Goal: Information Seeking & Learning: Learn about a topic

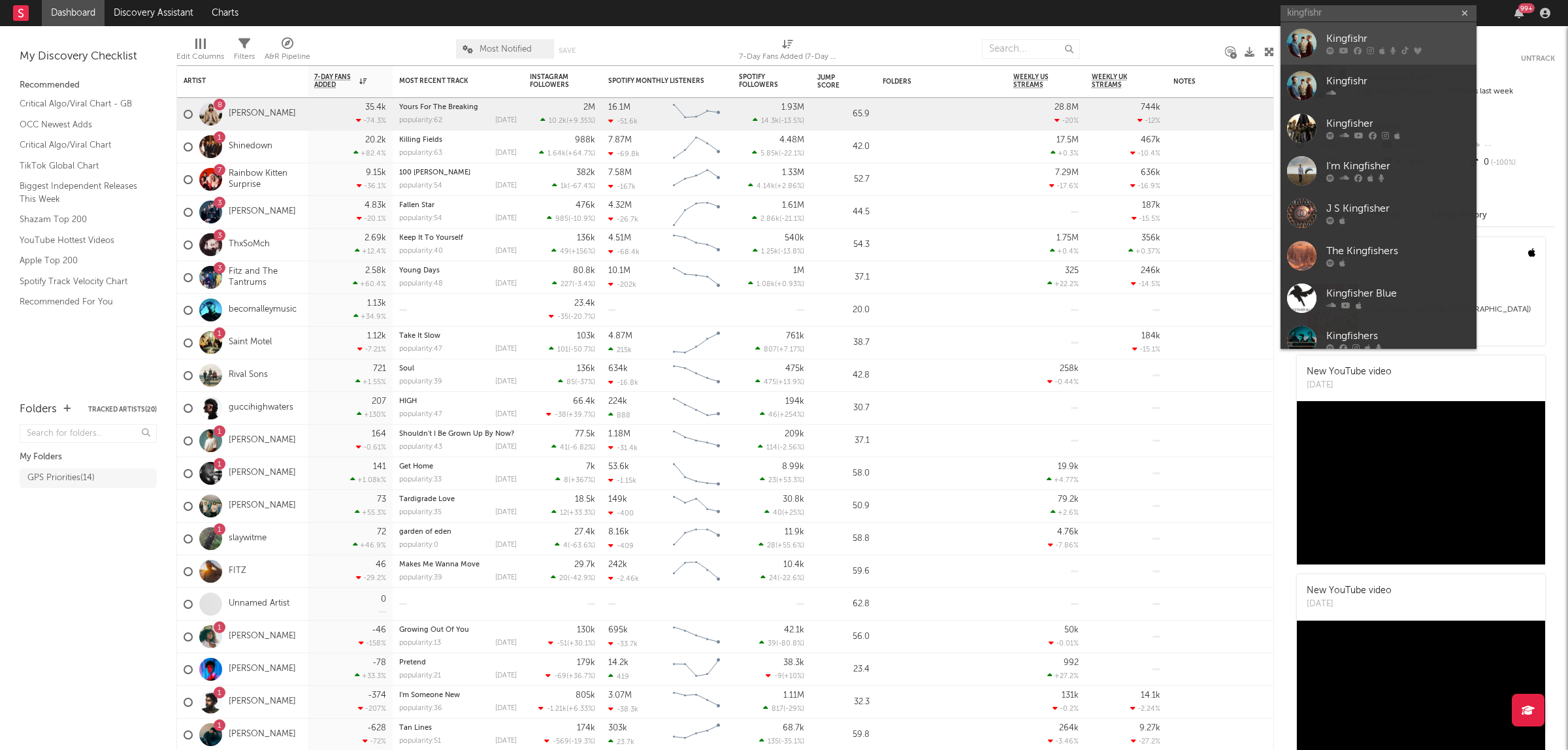
type input "kingfishr"
click at [1356, 40] on div "Kingfishr" at bounding box center [1398, 39] width 144 height 16
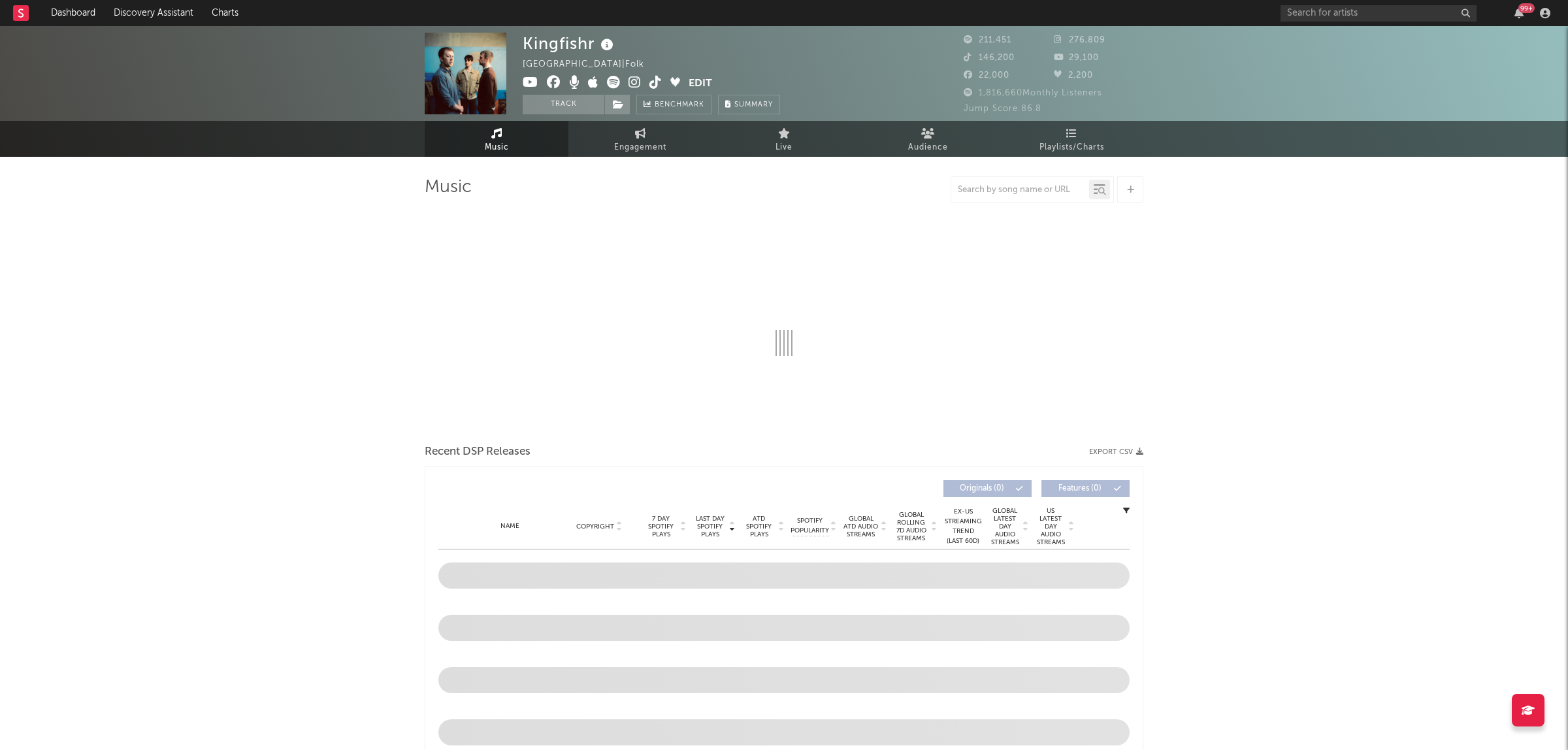
select select "6m"
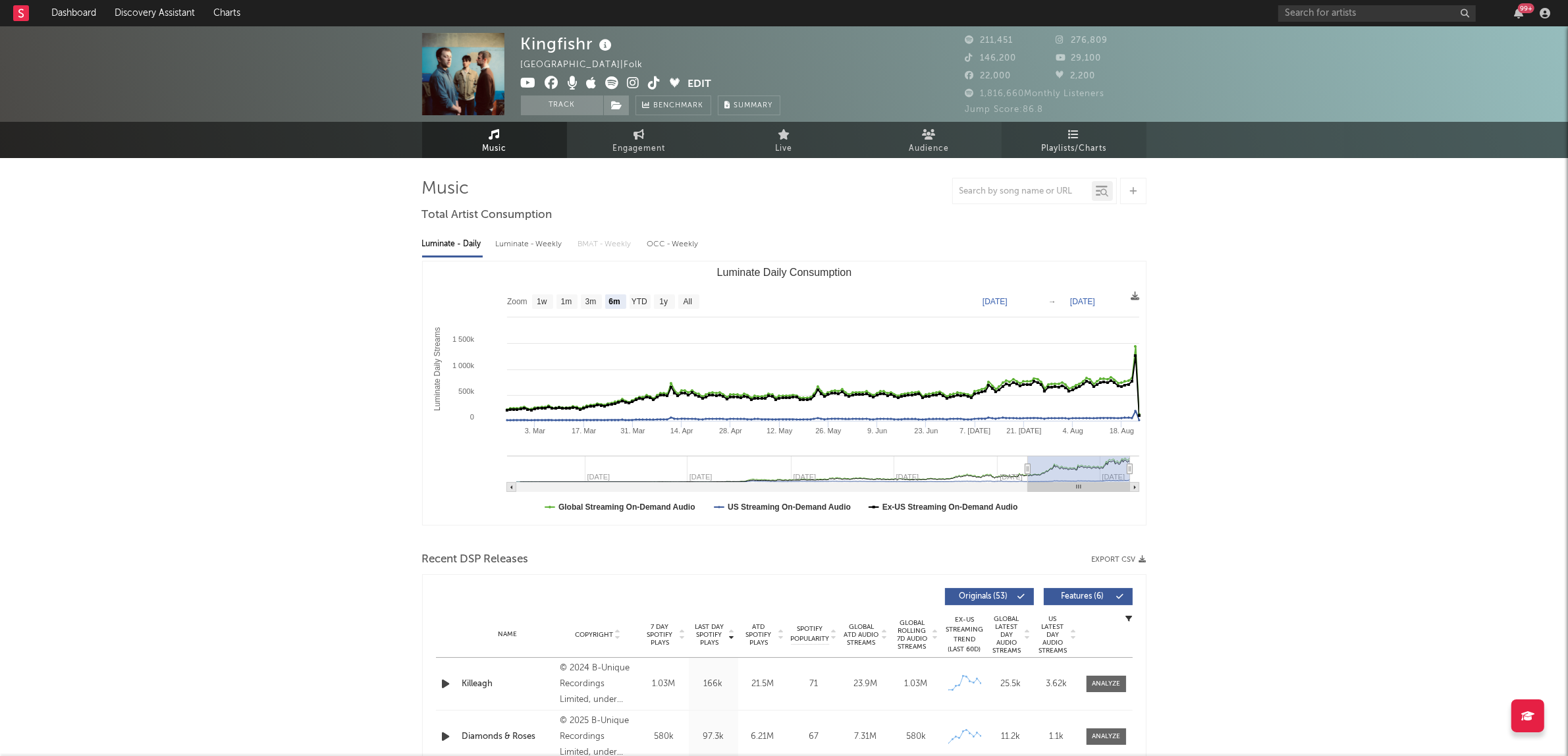
click at [1090, 143] on span "Playlists/Charts" at bounding box center [1073, 149] width 65 height 16
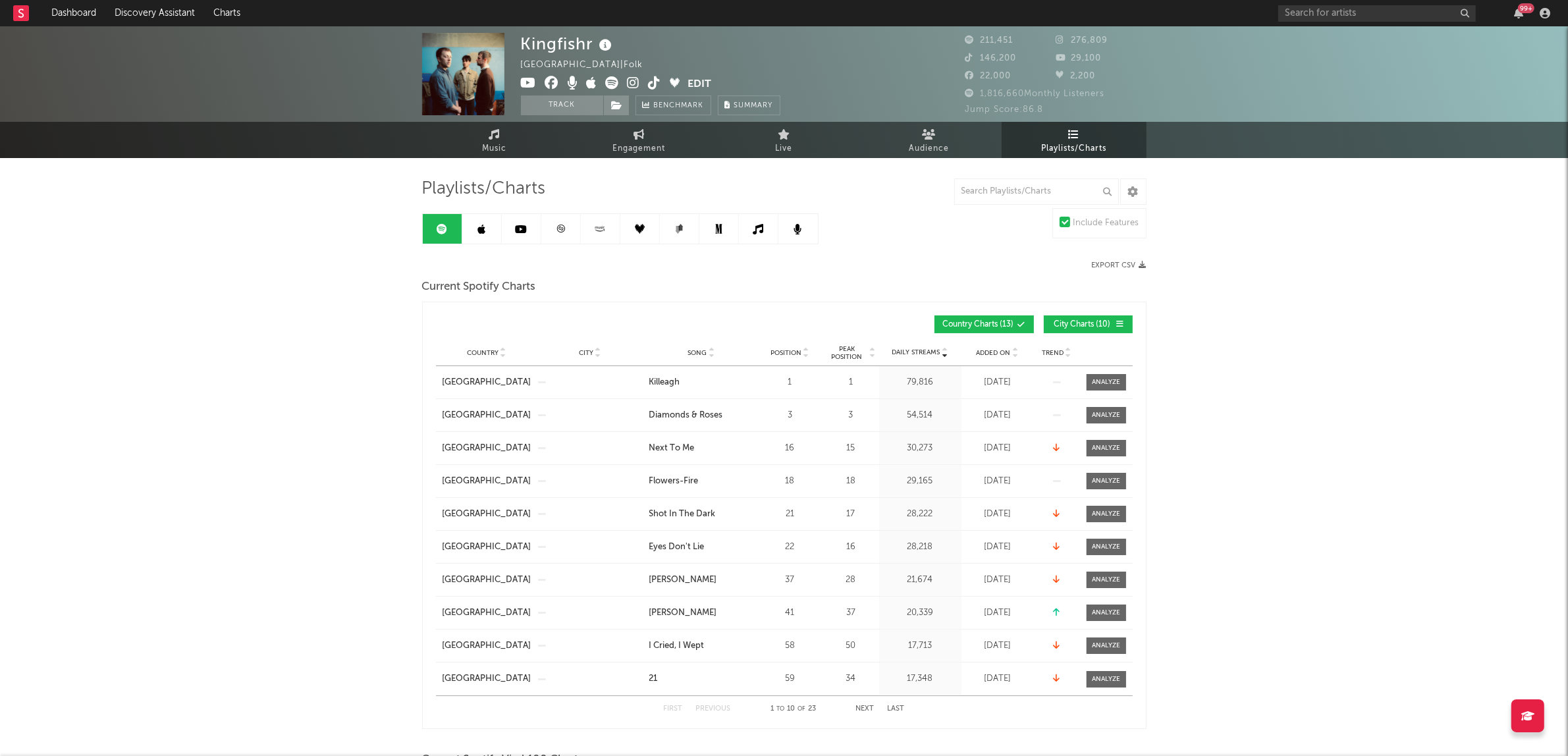
click at [564, 230] on icon at bounding box center [560, 229] width 10 height 10
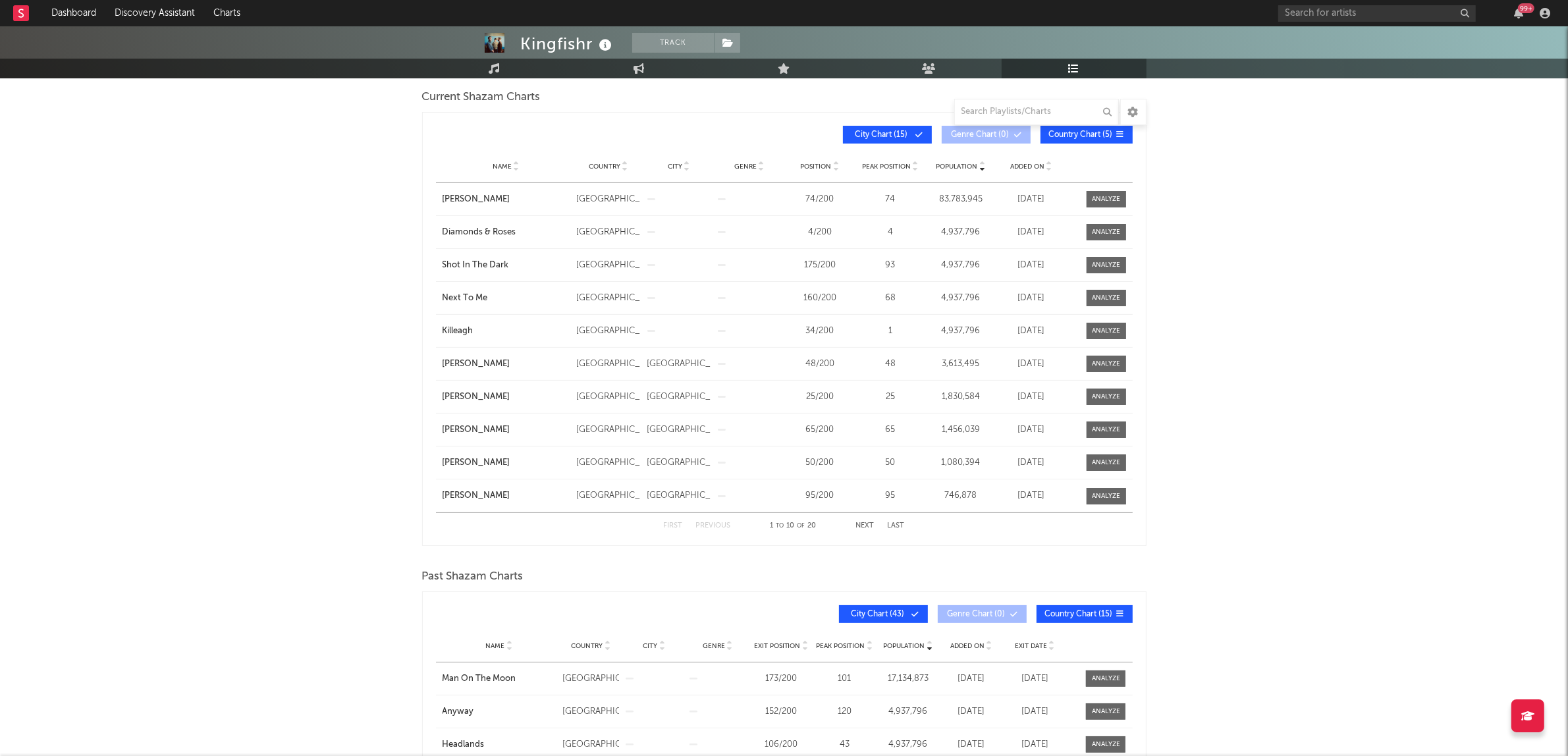
scroll to position [164, 0]
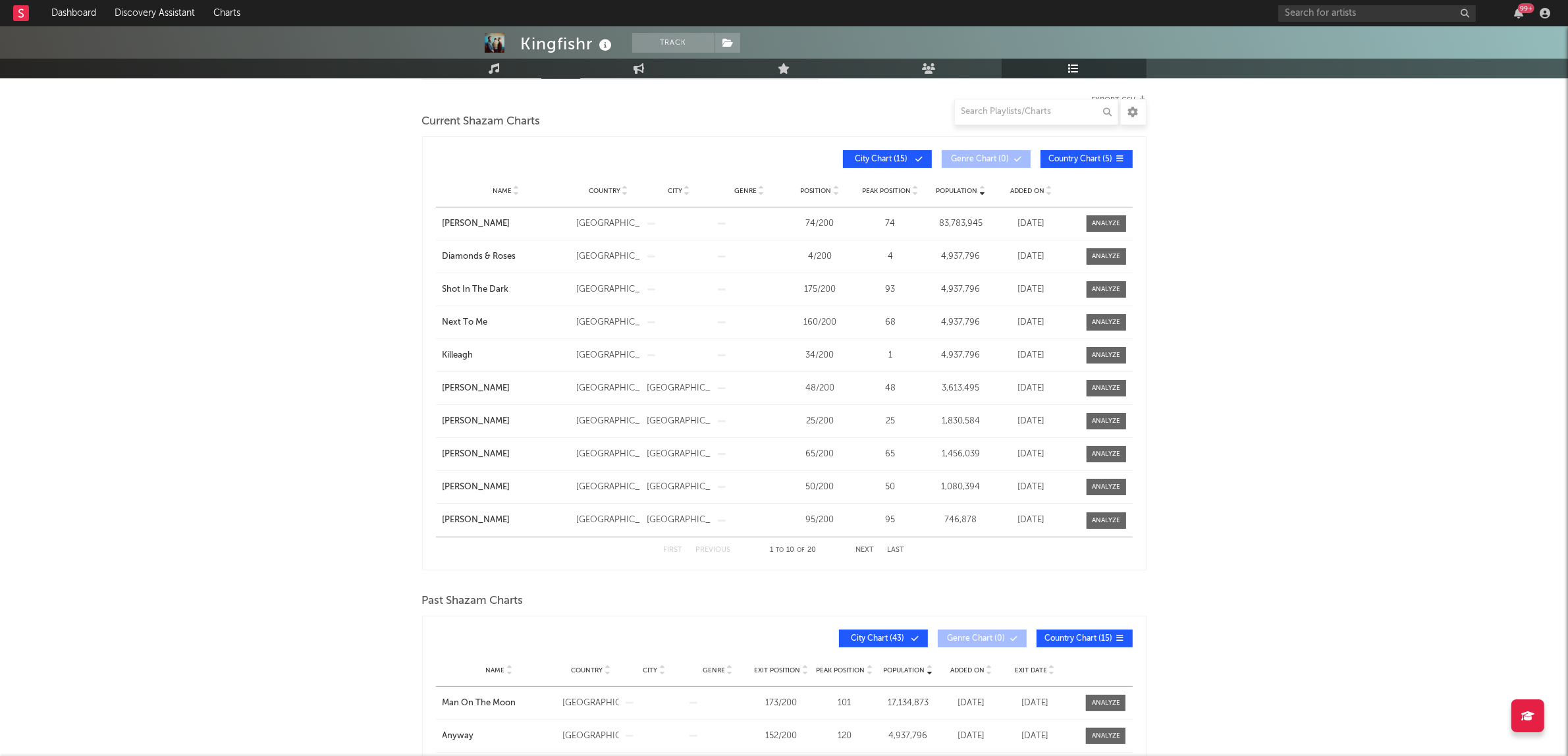
click at [889, 151] on button "City Chart ( 15 )" at bounding box center [887, 159] width 89 height 18
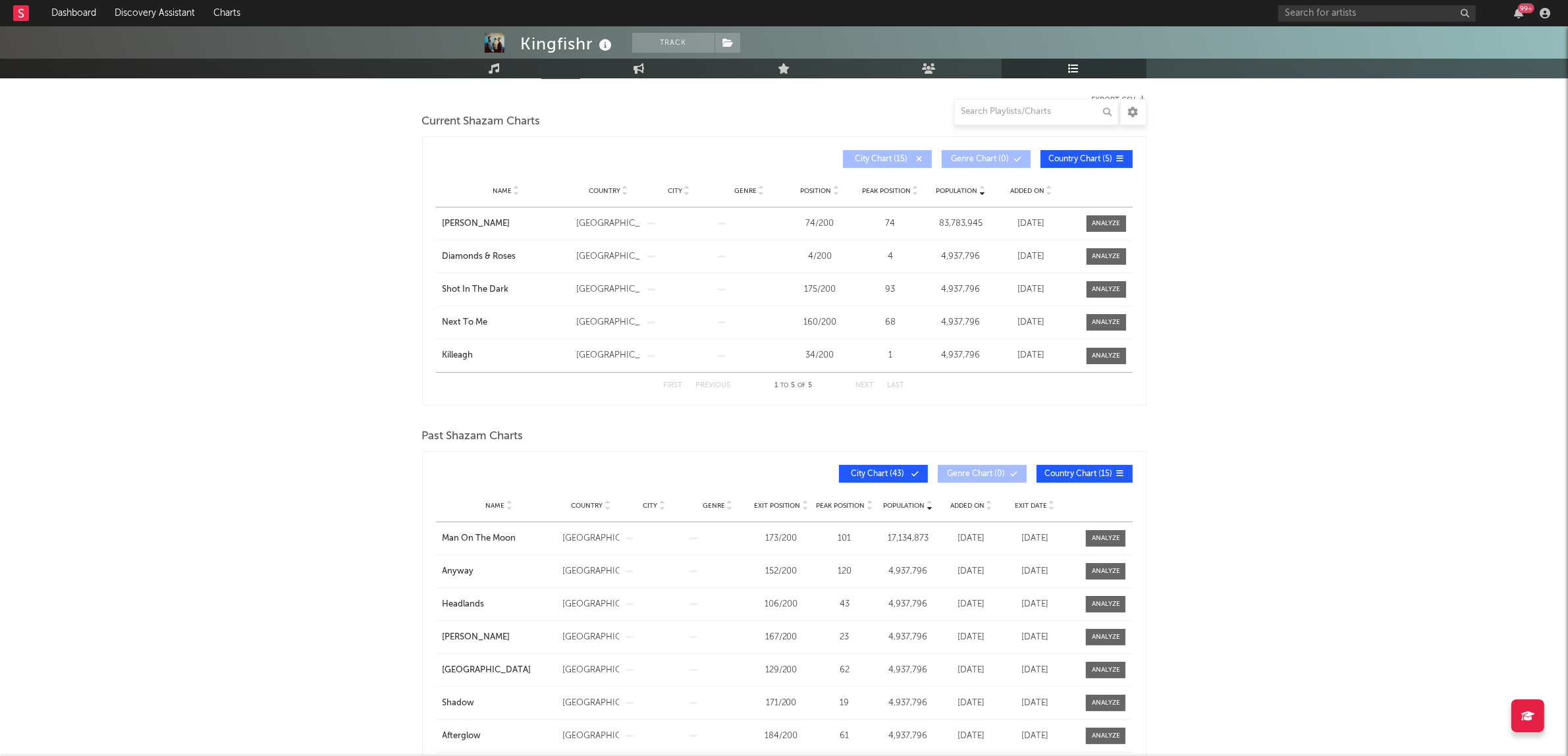
click at [926, 469] on button "City Chart ( 43 )" at bounding box center [882, 474] width 89 height 18
click at [1041, 508] on span "Exit Date" at bounding box center [1030, 505] width 33 height 8
click at [1038, 508] on span "Exit Date" at bounding box center [1030, 505] width 33 height 8
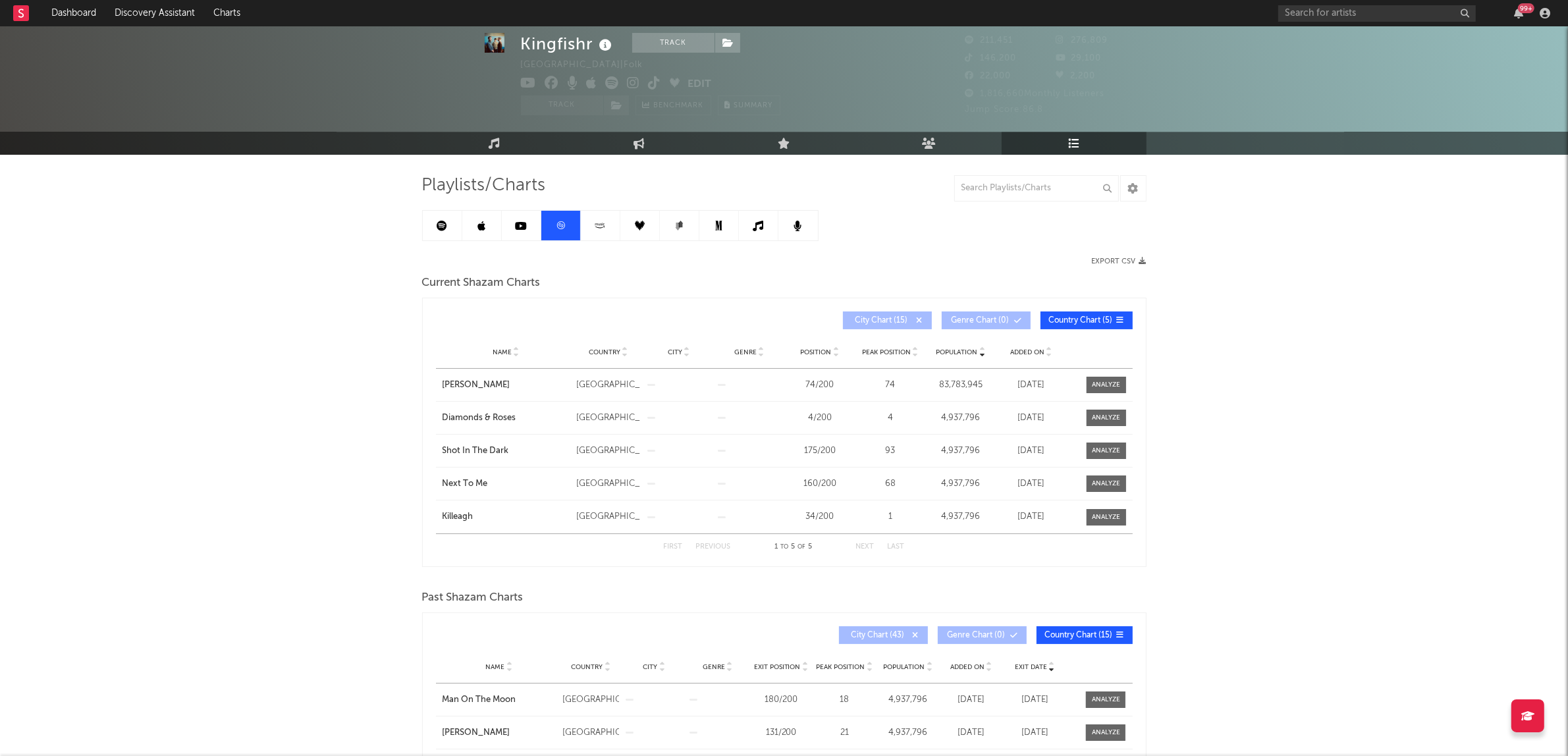
scroll to position [0, 0]
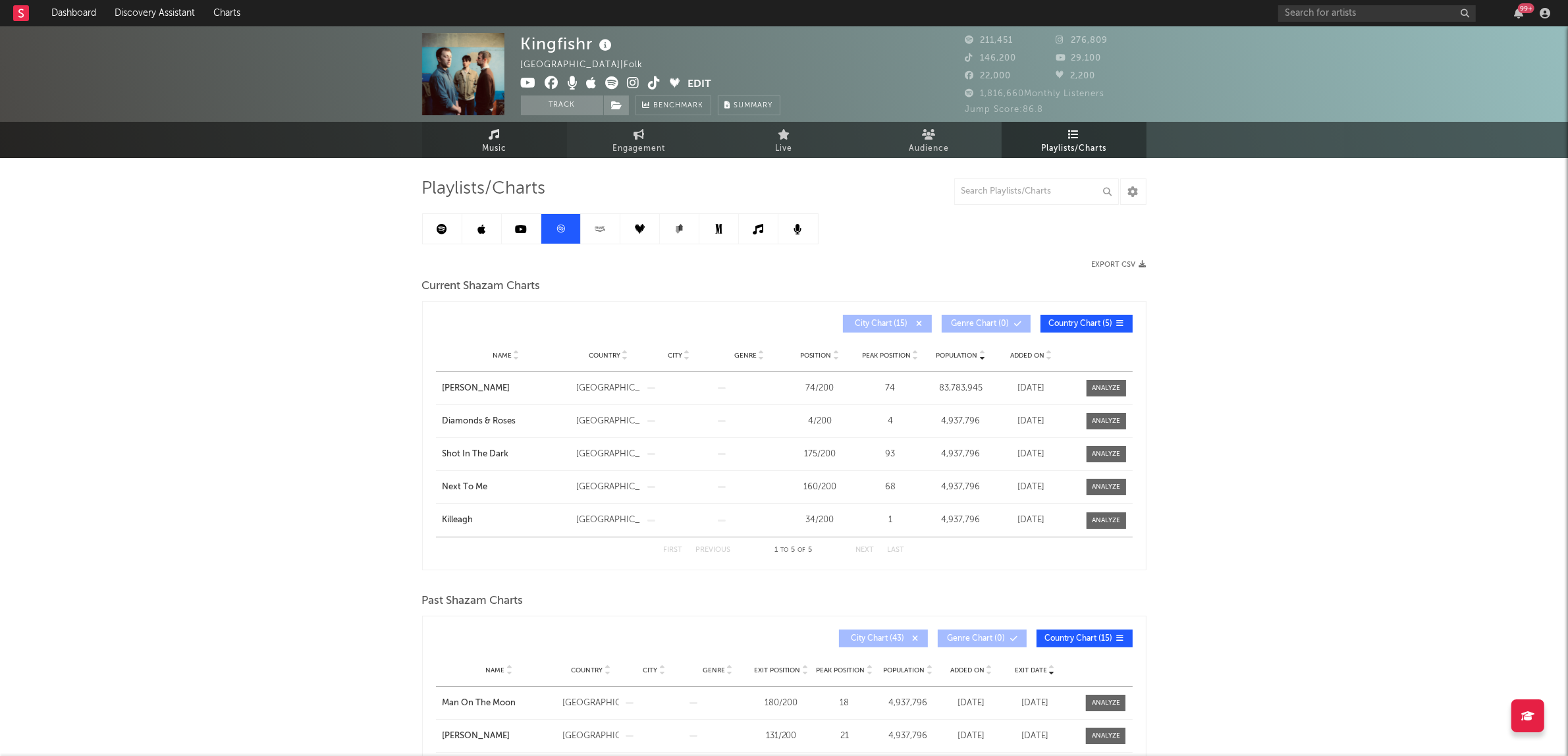
click at [535, 135] on link "Music" at bounding box center [494, 140] width 145 height 36
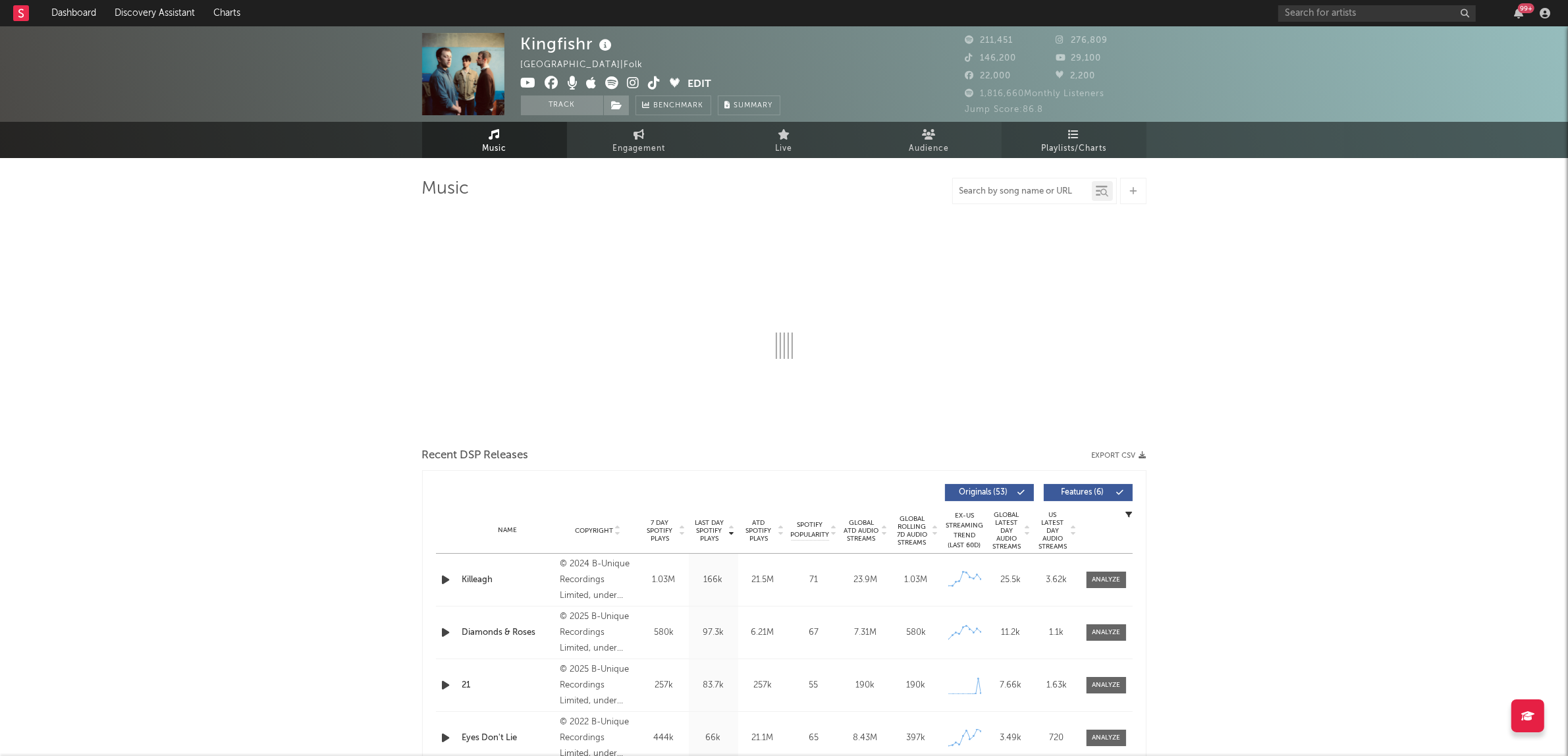
click at [1011, 193] on input "text" at bounding box center [1022, 192] width 139 height 11
click at [1055, 149] on span "Playlists/Charts" at bounding box center [1073, 149] width 65 height 16
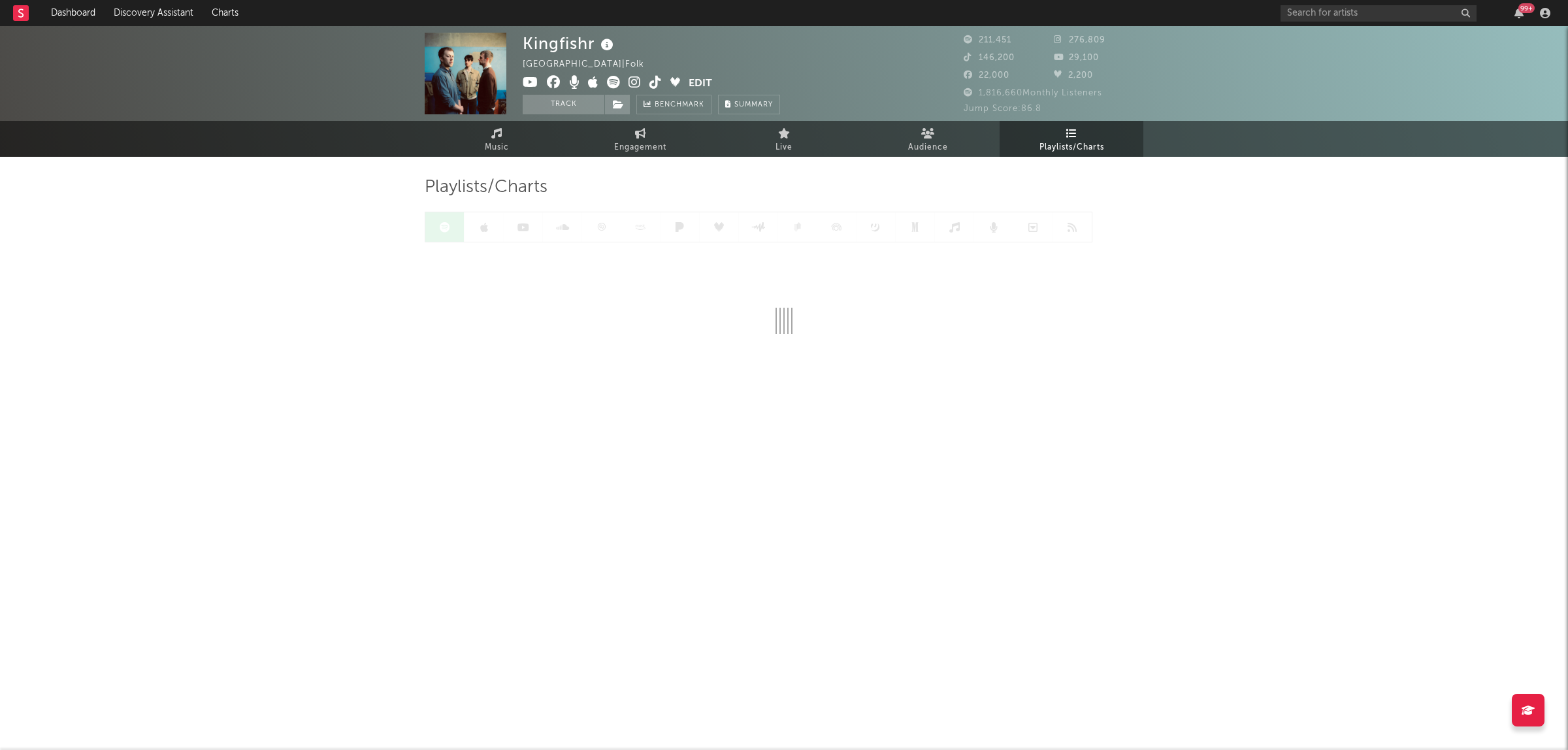
click at [1049, 145] on span "Playlists/Charts" at bounding box center [1072, 147] width 65 height 16
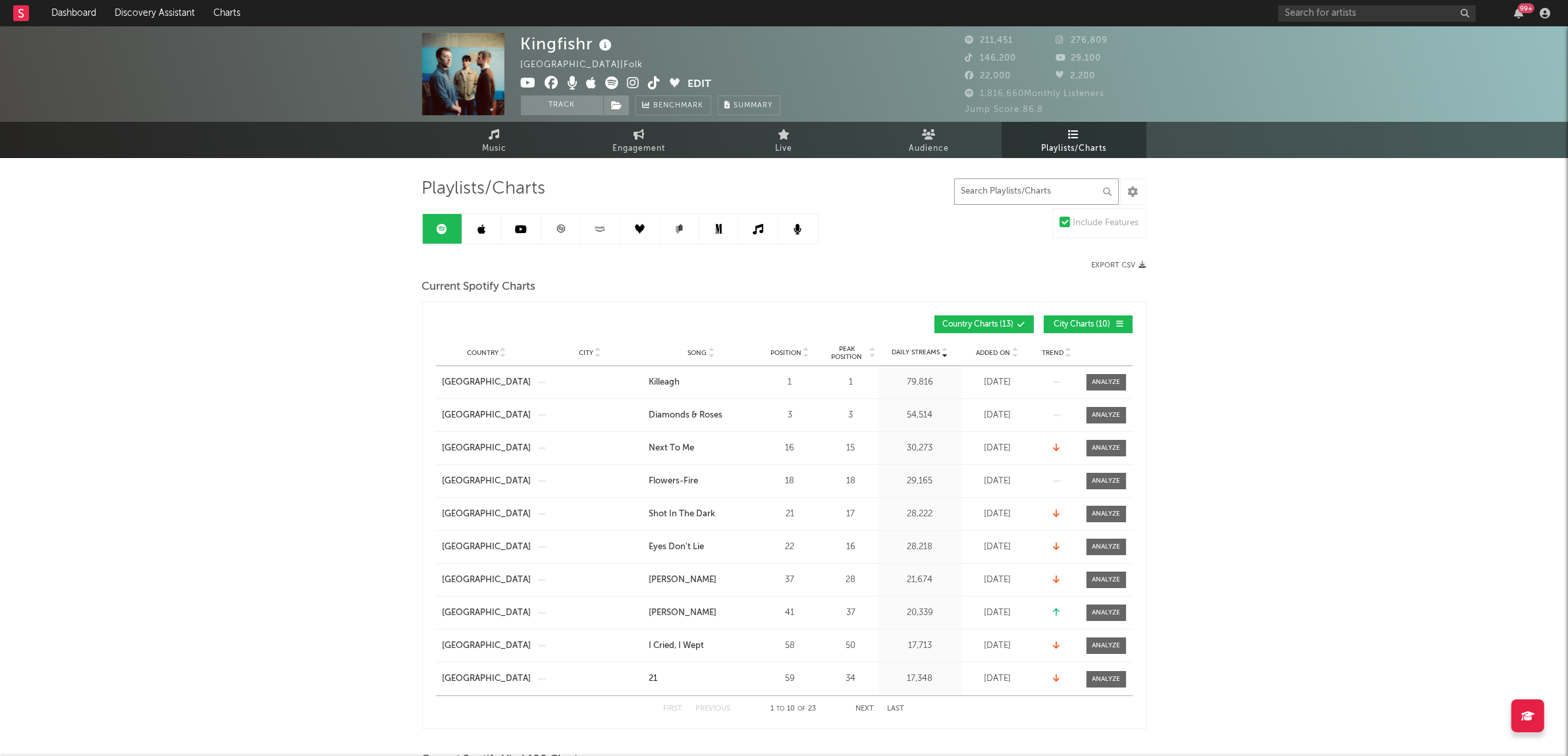
click at [1034, 186] on input "text" at bounding box center [1036, 192] width 164 height 26
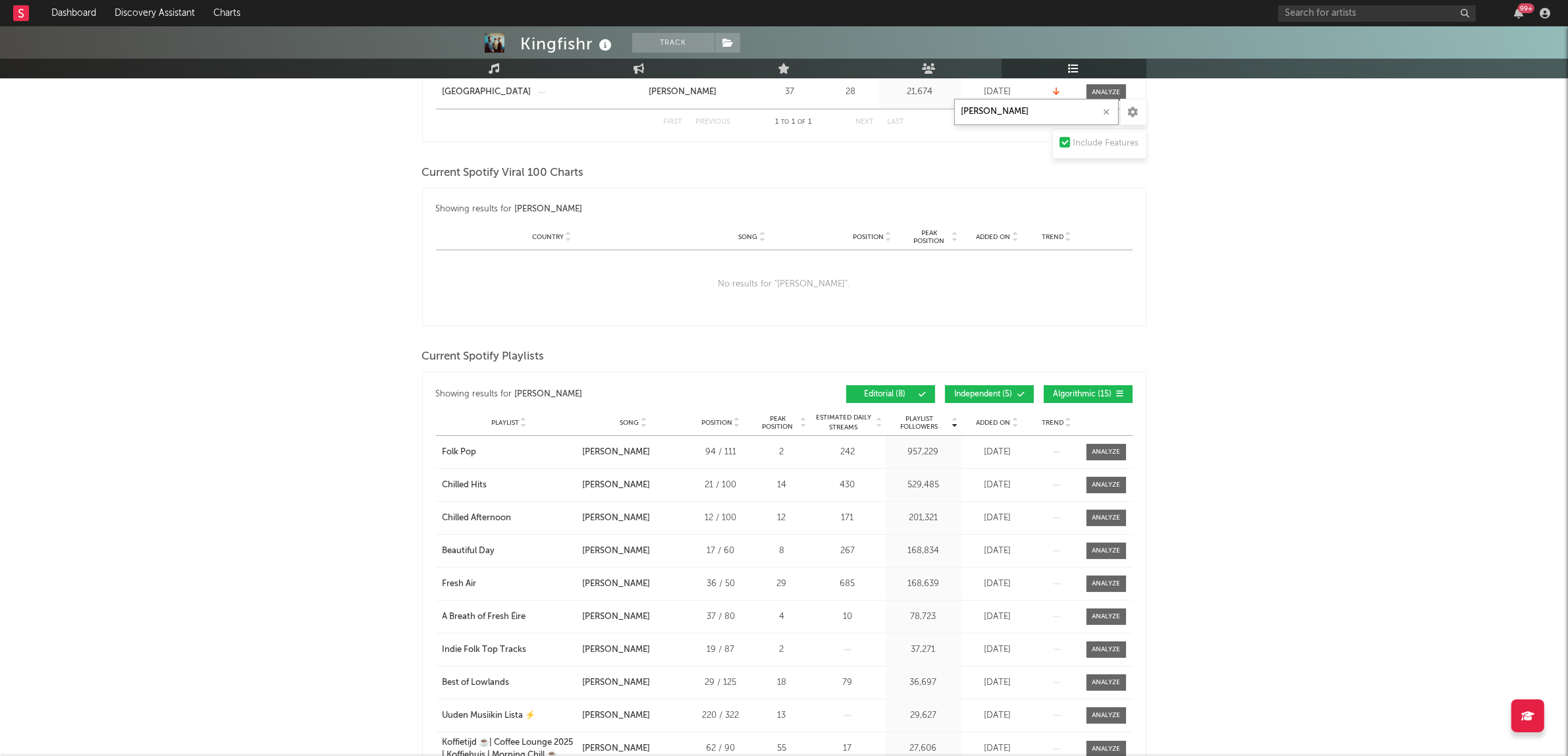
scroll to position [330, 0]
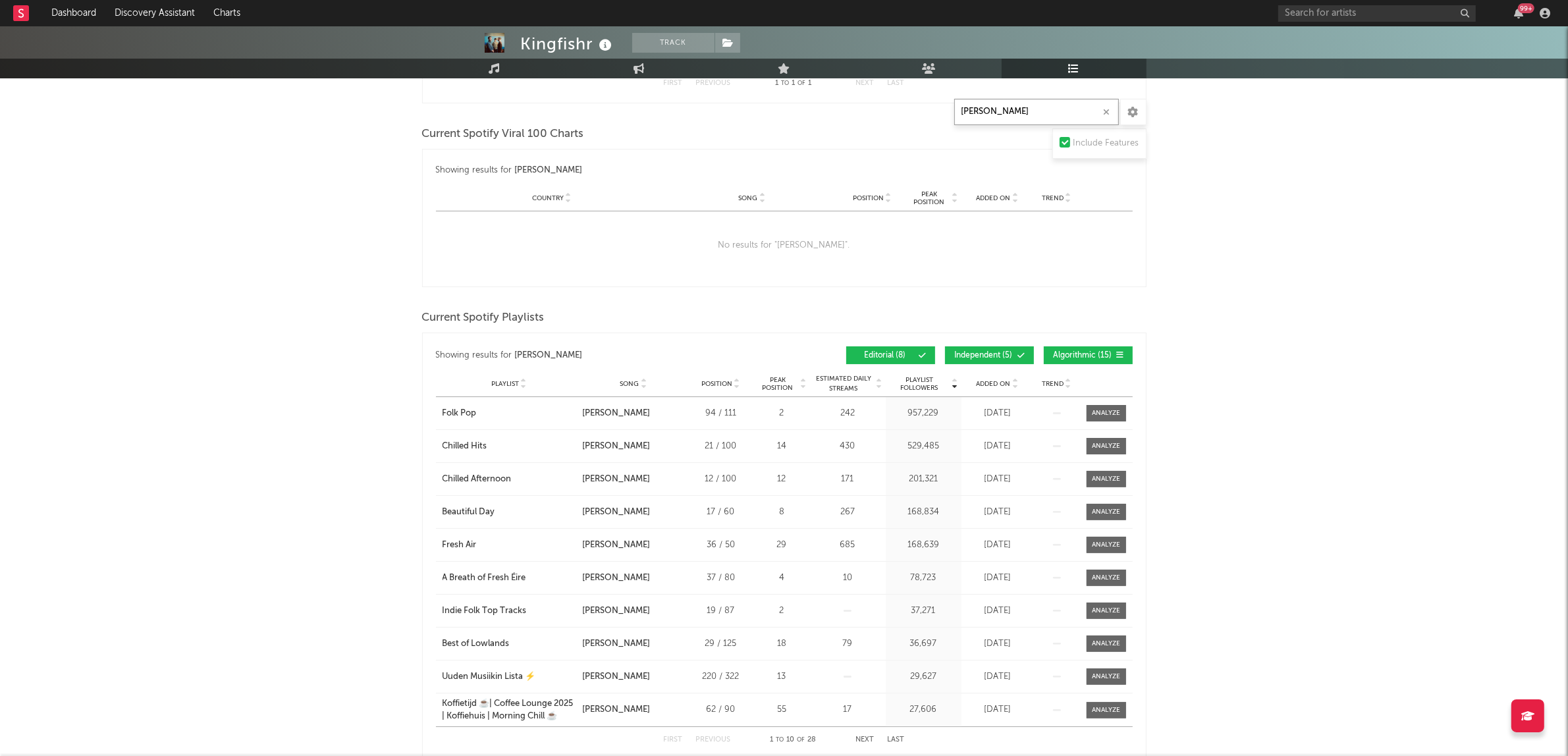
type input "[PERSON_NAME]"
click at [996, 385] on span "Added On" at bounding box center [993, 383] width 34 height 8
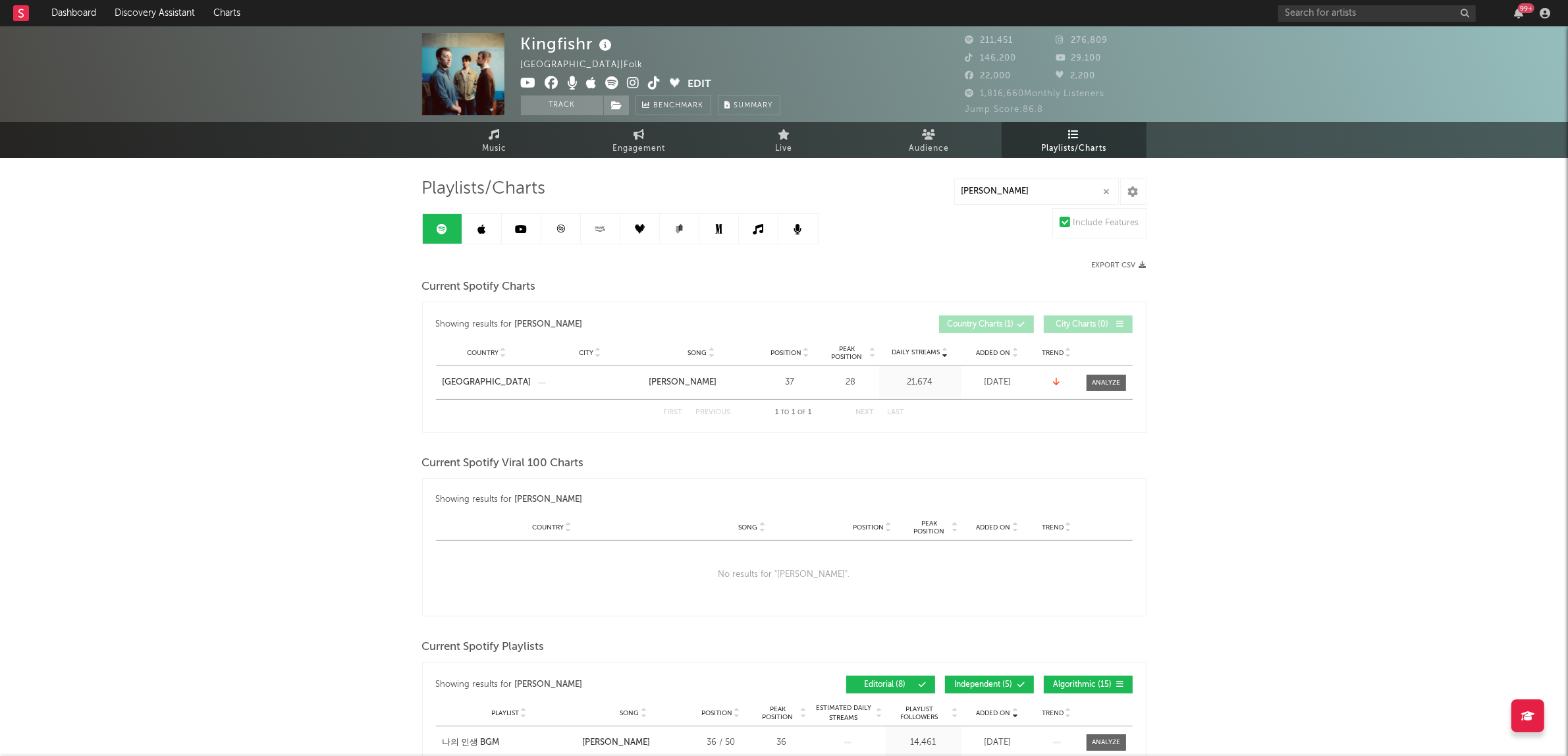
click at [555, 236] on link at bounding box center [561, 229] width 40 height 30
